Goal: Check status: Check status

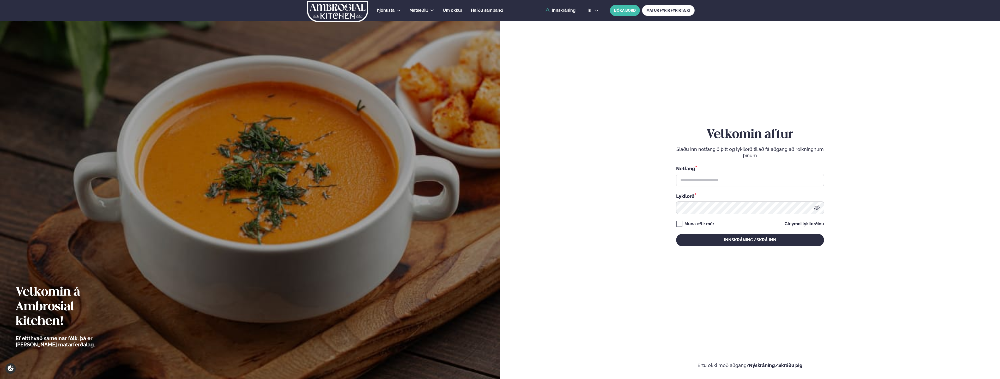
click at [694, 187] on div "Netfang * Lykilorð *" at bounding box center [750, 189] width 148 height 49
click at [695, 181] on input "text" at bounding box center [750, 180] width 148 height 13
type input "**********"
click at [757, 241] on button "Innskráning/Skrá inn" at bounding box center [750, 240] width 148 height 13
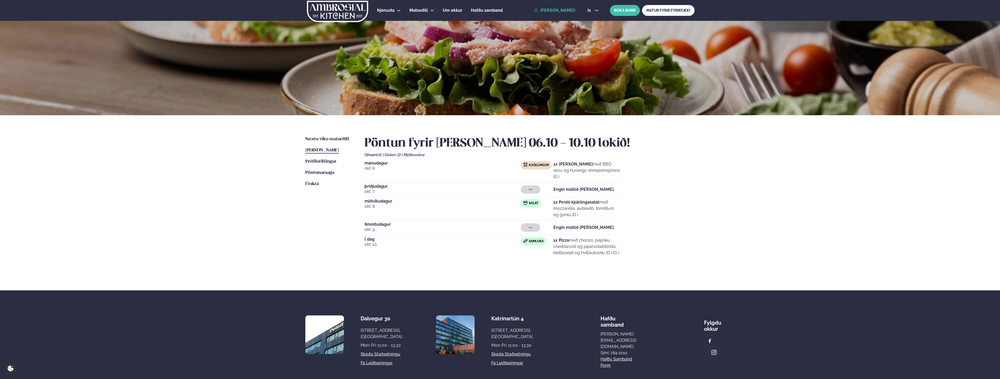
click at [201, 189] on div "Þjónusta Hádegismatur fyrir fyrirtæki Fyrirtækja veitingar Einkapartý Matseðill…" at bounding box center [500, 204] width 1000 height 408
click at [325, 142] on link "Næstu [PERSON_NAME] matseðill Næsta vika" at bounding box center [327, 139] width 44 height 6
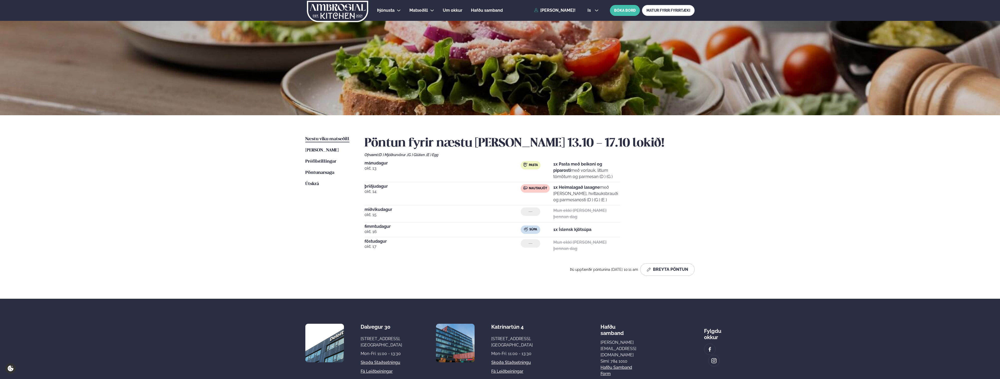
click at [160, 213] on div "Þjónusta Hádegismatur fyrir fyrirtæki Fyrirtækja veitingar Einkapartý Matseðill…" at bounding box center [500, 208] width 1000 height 417
click at [148, 179] on div "Þjónusta Hádegismatur fyrir fyrirtæki Fyrirtækja veitingar Einkapartý Matseðill…" at bounding box center [500, 208] width 1000 height 417
click at [214, 145] on div "Þjónusta Hádegismatur fyrir fyrirtæki Fyrirtækja veitingar Einkapartý Matseðill…" at bounding box center [500, 208] width 1000 height 417
